Goal: Information Seeking & Learning: Learn about a topic

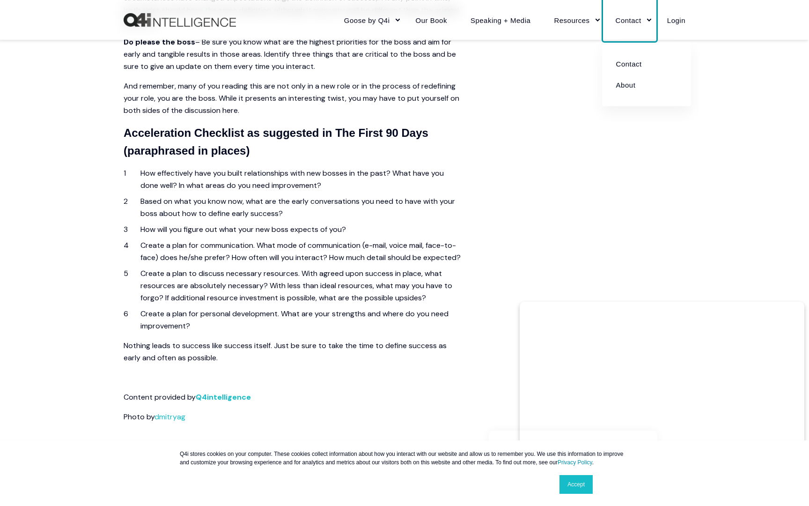
scroll to position [876, 0]
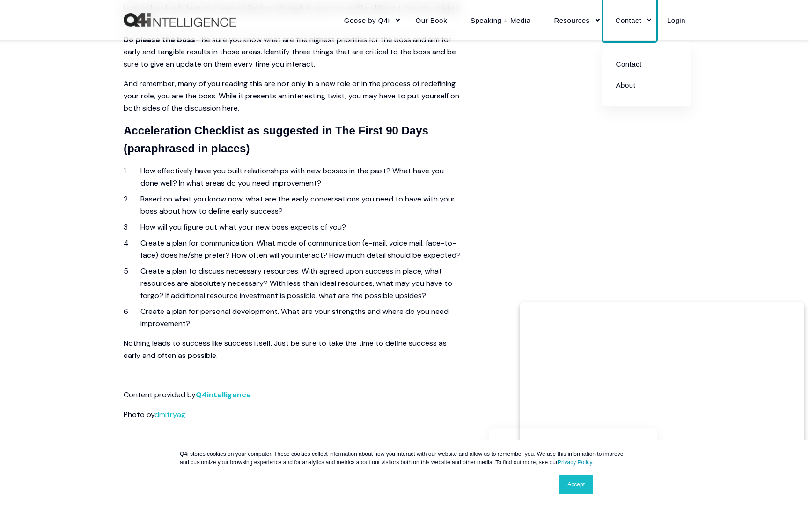
click at [247, 170] on li "How effectively have you built relationships with new bosses in the past? What …" at bounding box center [300, 177] width 320 height 24
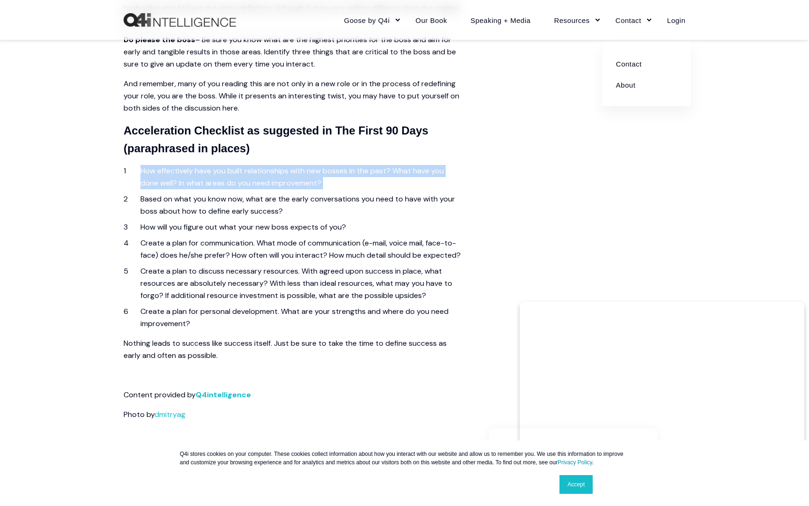
click at [247, 170] on li "How effectively have you built relationships with new bosses in the past? What …" at bounding box center [300, 177] width 320 height 24
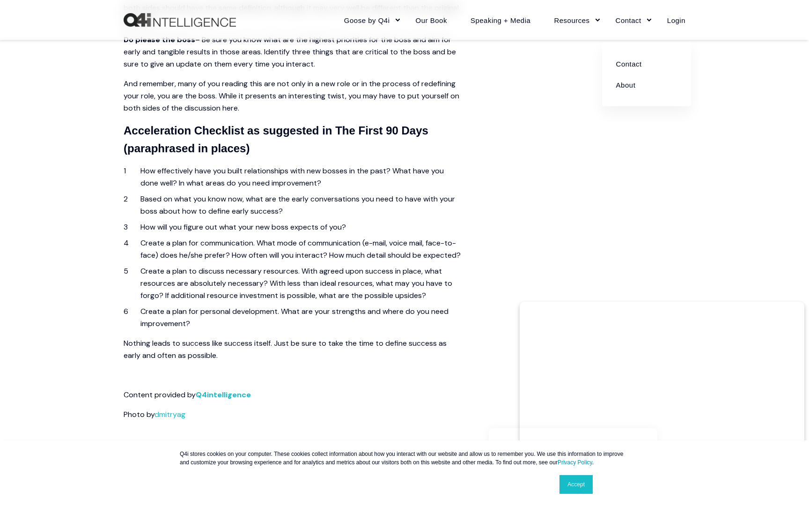
click at [216, 200] on li "Based on what you know now, what are the early conversations you need to have w…" at bounding box center [300, 205] width 320 height 24
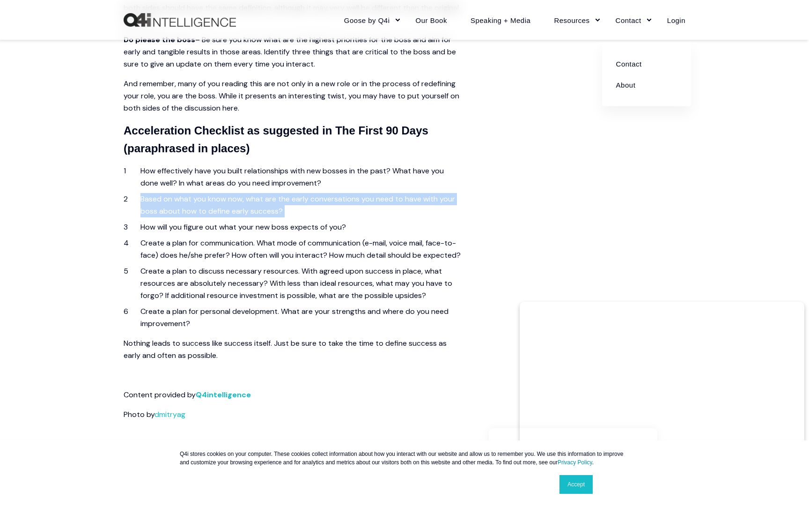
click at [216, 200] on li "Based on what you know now, what are the early conversations you need to have w…" at bounding box center [300, 205] width 320 height 24
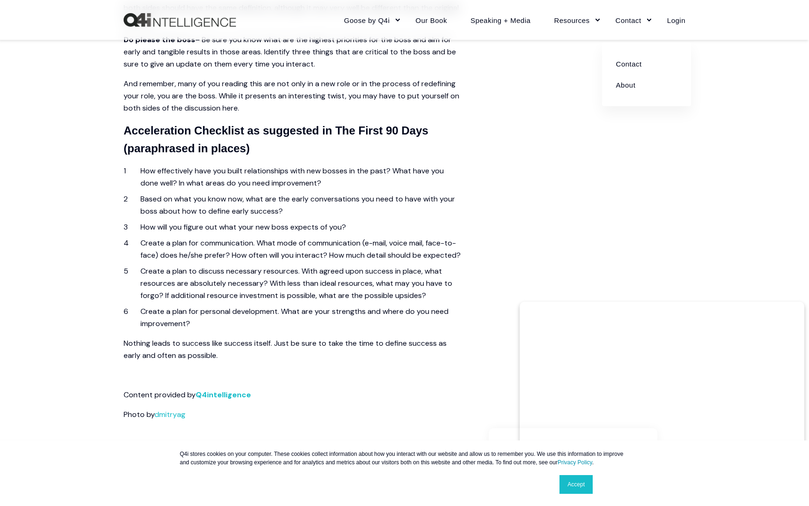
click at [233, 231] on li "How will you figure out what your new boss expects of you?" at bounding box center [300, 227] width 320 height 12
click at [241, 251] on li "Create a plan for communication. What mode of communication (e-mail, voice mail…" at bounding box center [300, 249] width 320 height 24
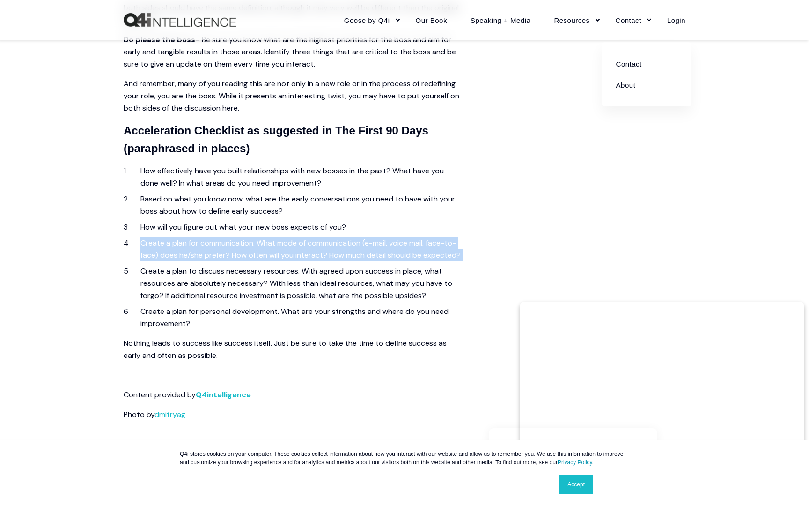
click at [241, 251] on li "Create a plan for communication. What mode of communication (e-mail, voice mail…" at bounding box center [300, 249] width 320 height 24
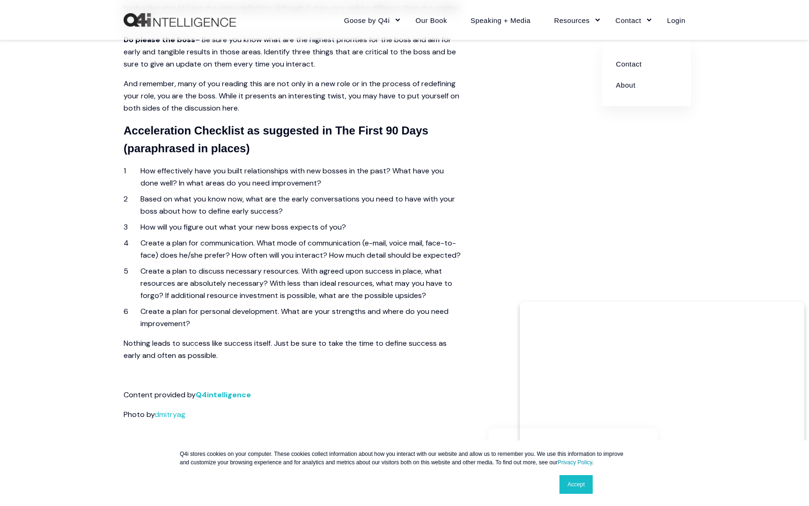
click at [251, 301] on li "Create a plan to discuss necessary resources. With agreed upon success in place…" at bounding box center [300, 283] width 320 height 37
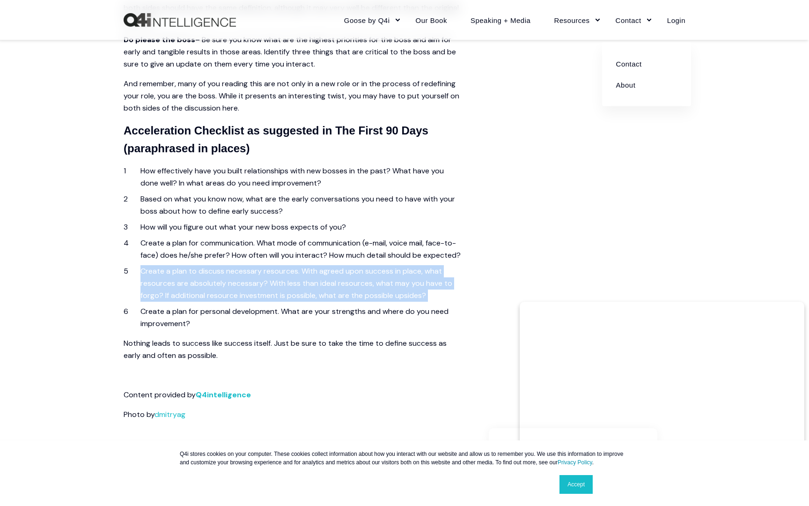
click at [251, 301] on li "Create a plan to discuss necessary resources. With agreed upon success in place…" at bounding box center [300, 283] width 320 height 37
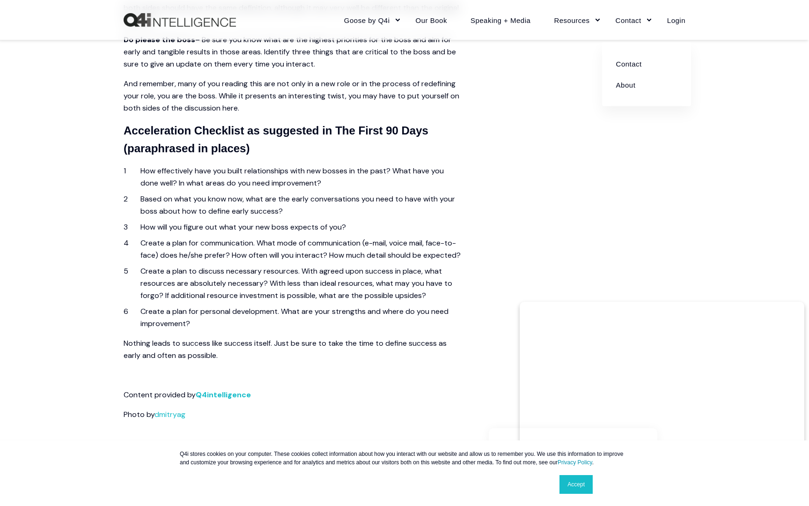
click at [248, 329] on li "Create a plan for personal development. What are your strengths and where do yo…" at bounding box center [300, 317] width 320 height 24
